Goal: Navigation & Orientation: Find specific page/section

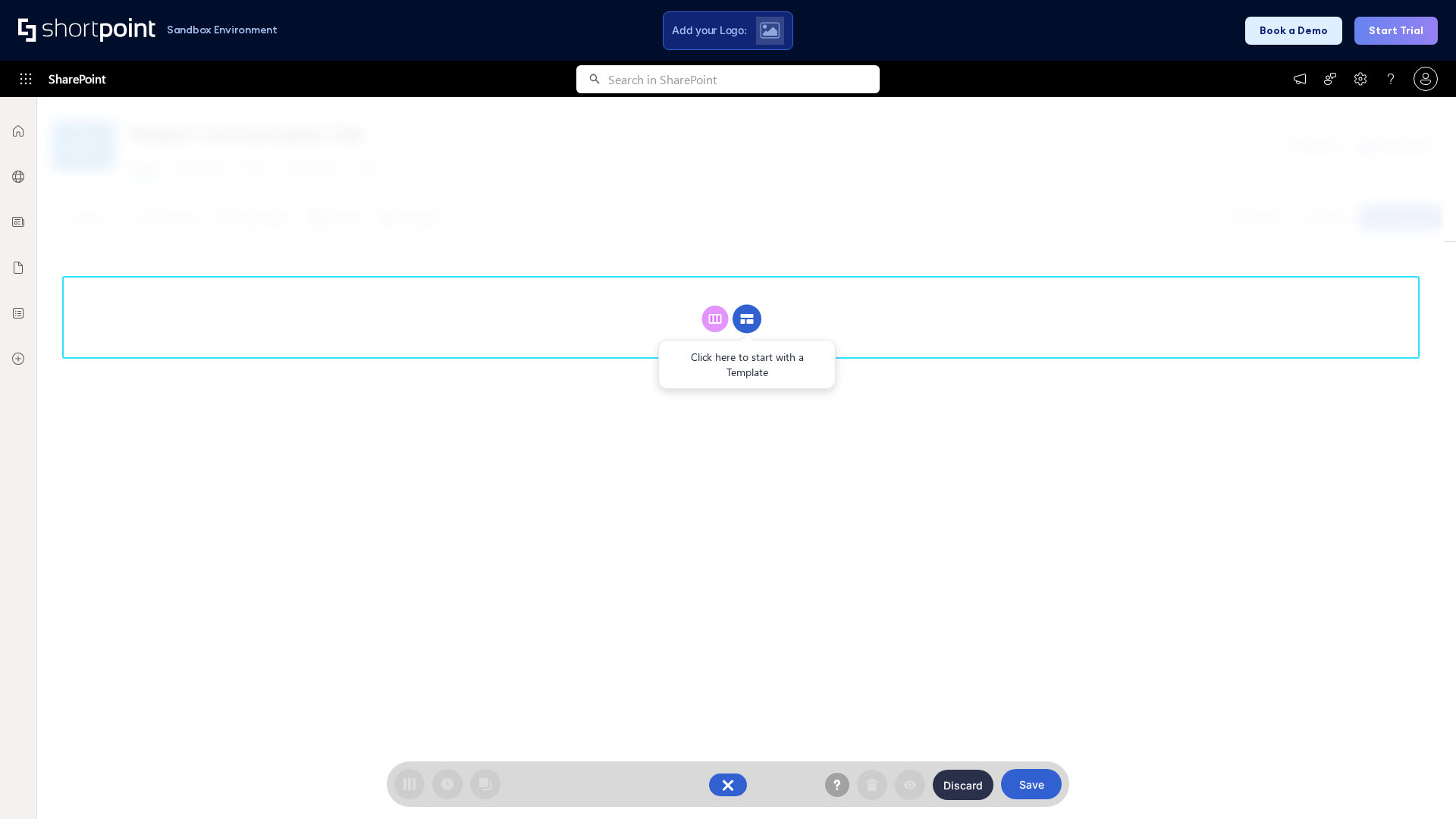
click at [747, 318] on circle at bounding box center [747, 319] width 29 height 29
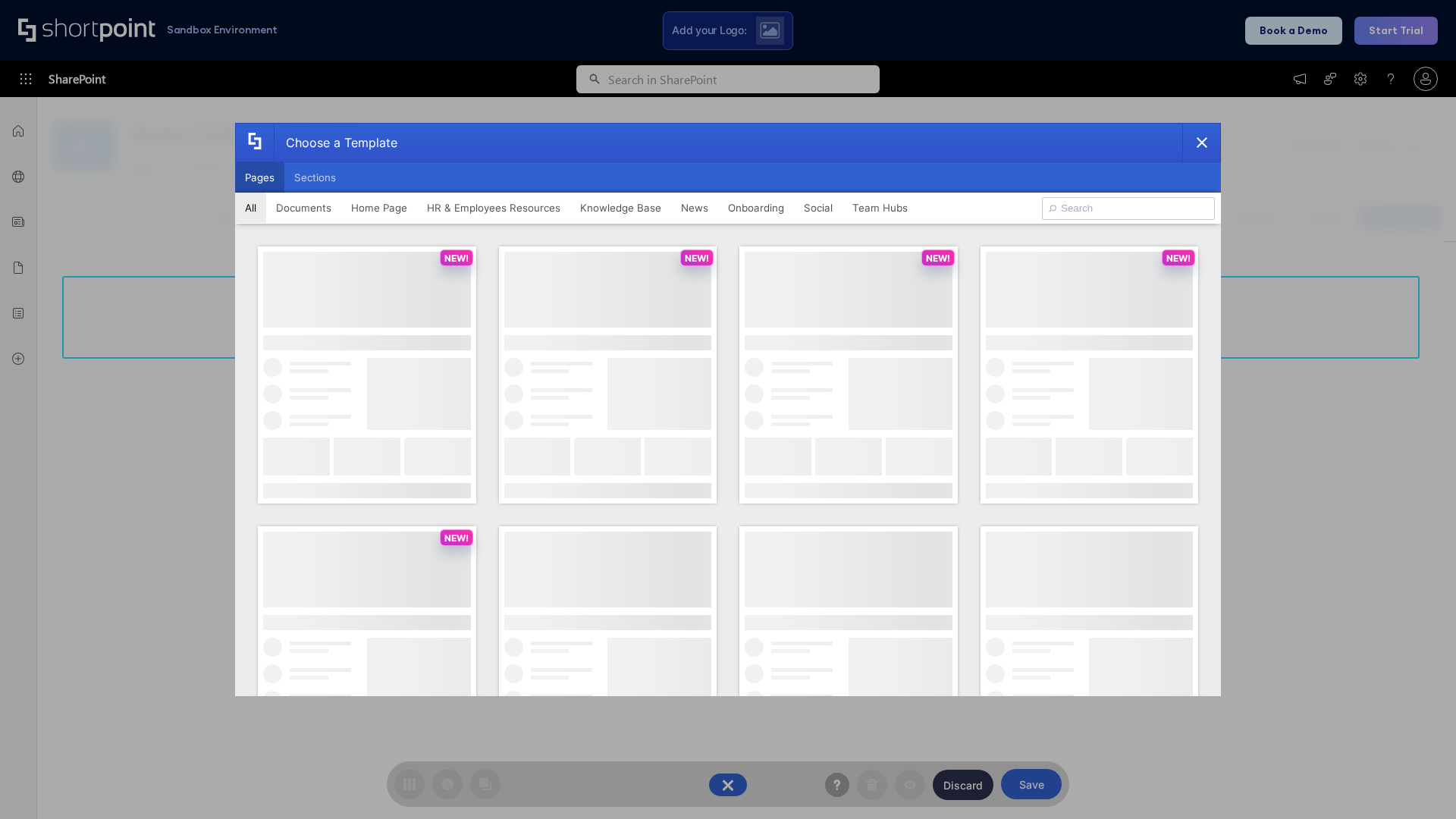
click at [259, 177] on button "Pages" at bounding box center [260, 177] width 50 height 31
type input "Documents 3"
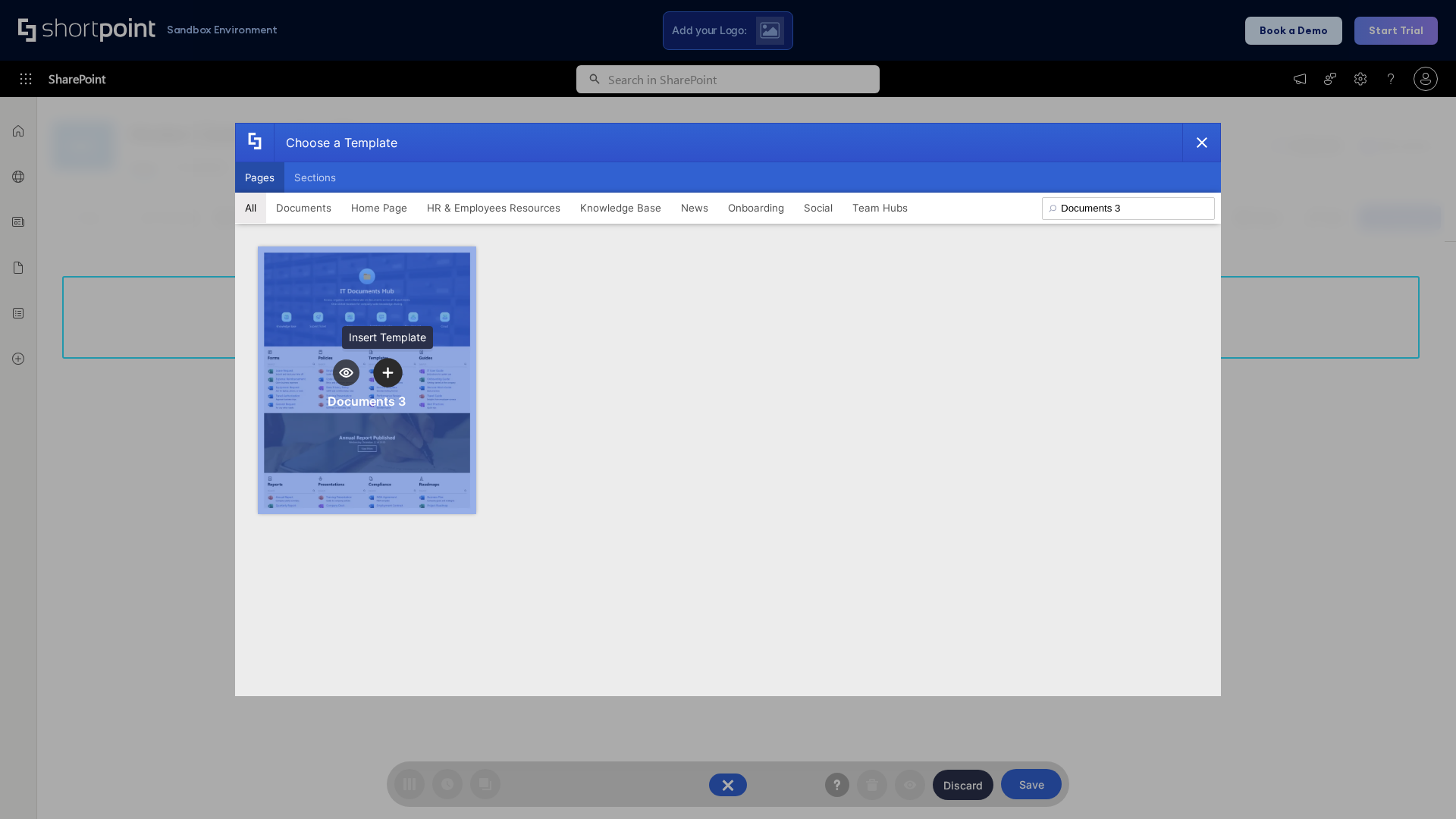
click at [388, 373] on icon "template selector" at bounding box center [387, 372] width 10 height 10
